Goal: Task Accomplishment & Management: Complete application form

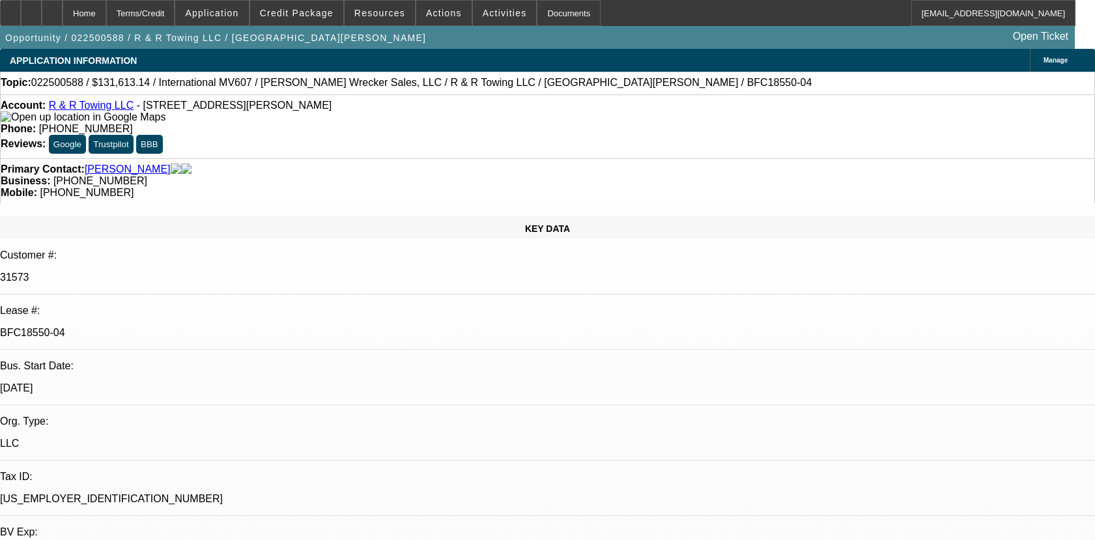
select select "0"
select select "2"
select select "0"
select select "6"
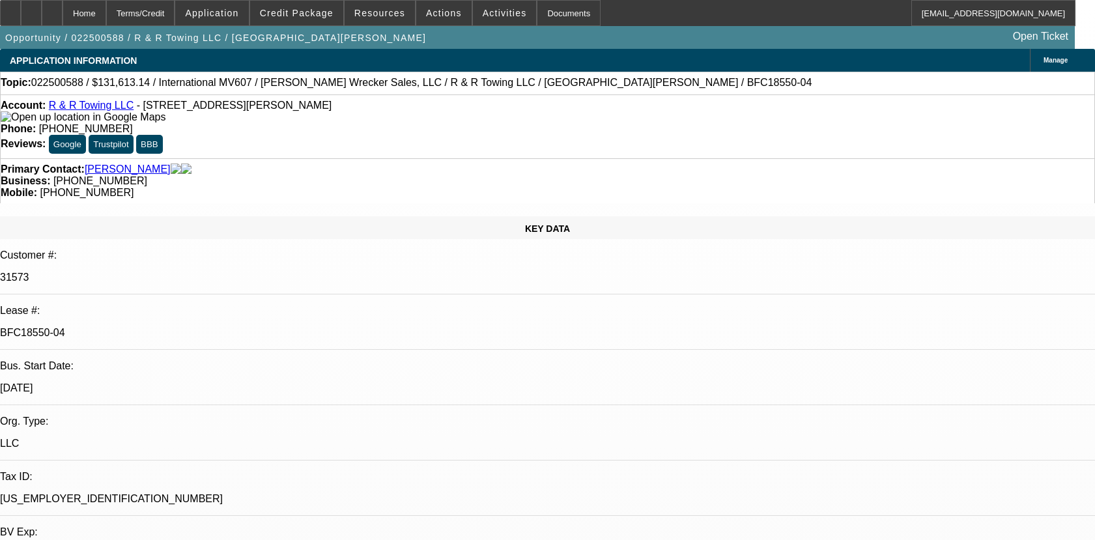
select select "0"
select select "6"
select select "0"
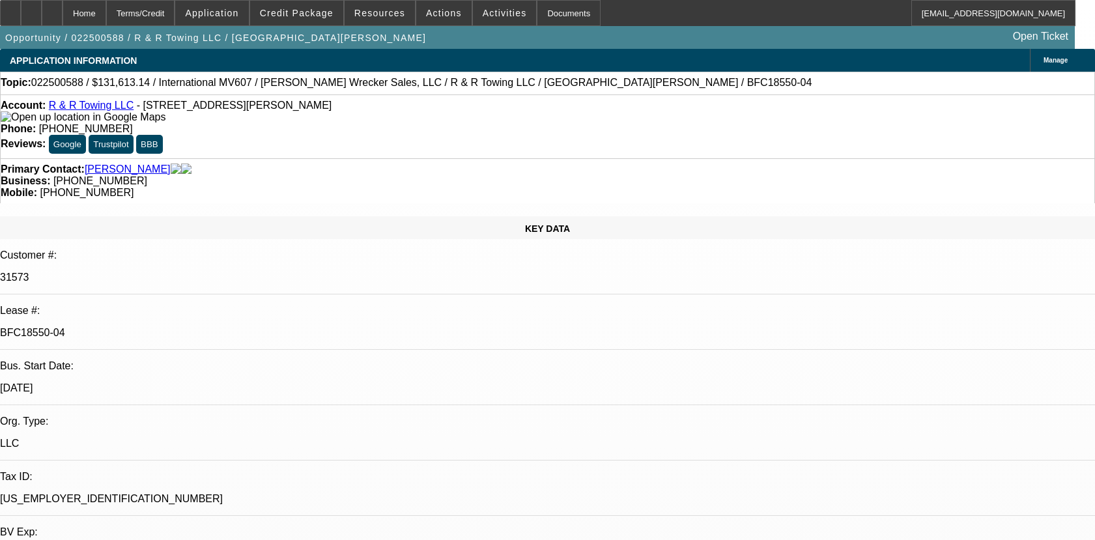
select select "0"
select select "2"
select select "0"
select select "6"
select select "0"
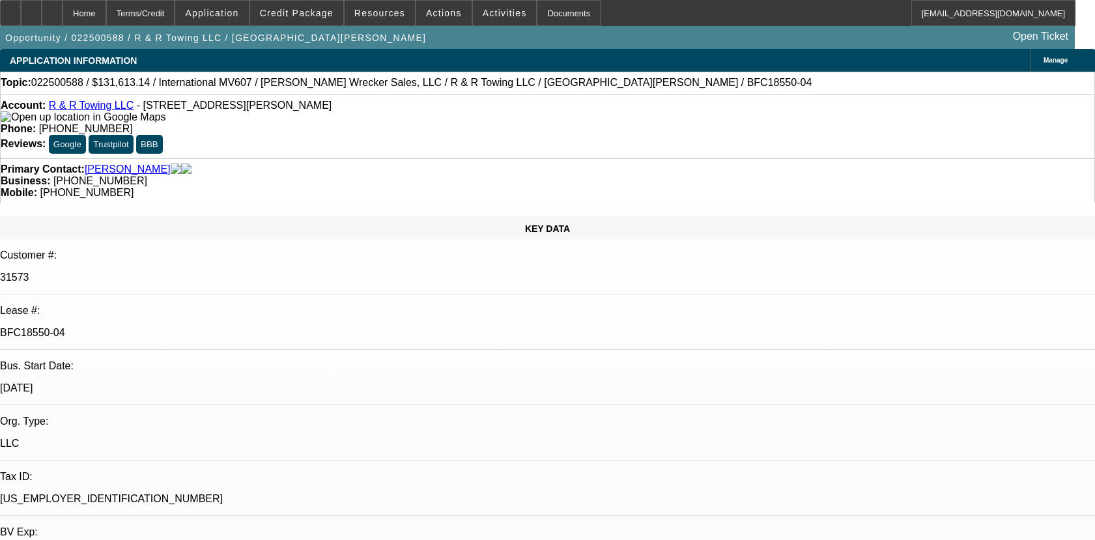
select select "0"
select select "6"
